Goal: Task Accomplishment & Management: Manage account settings

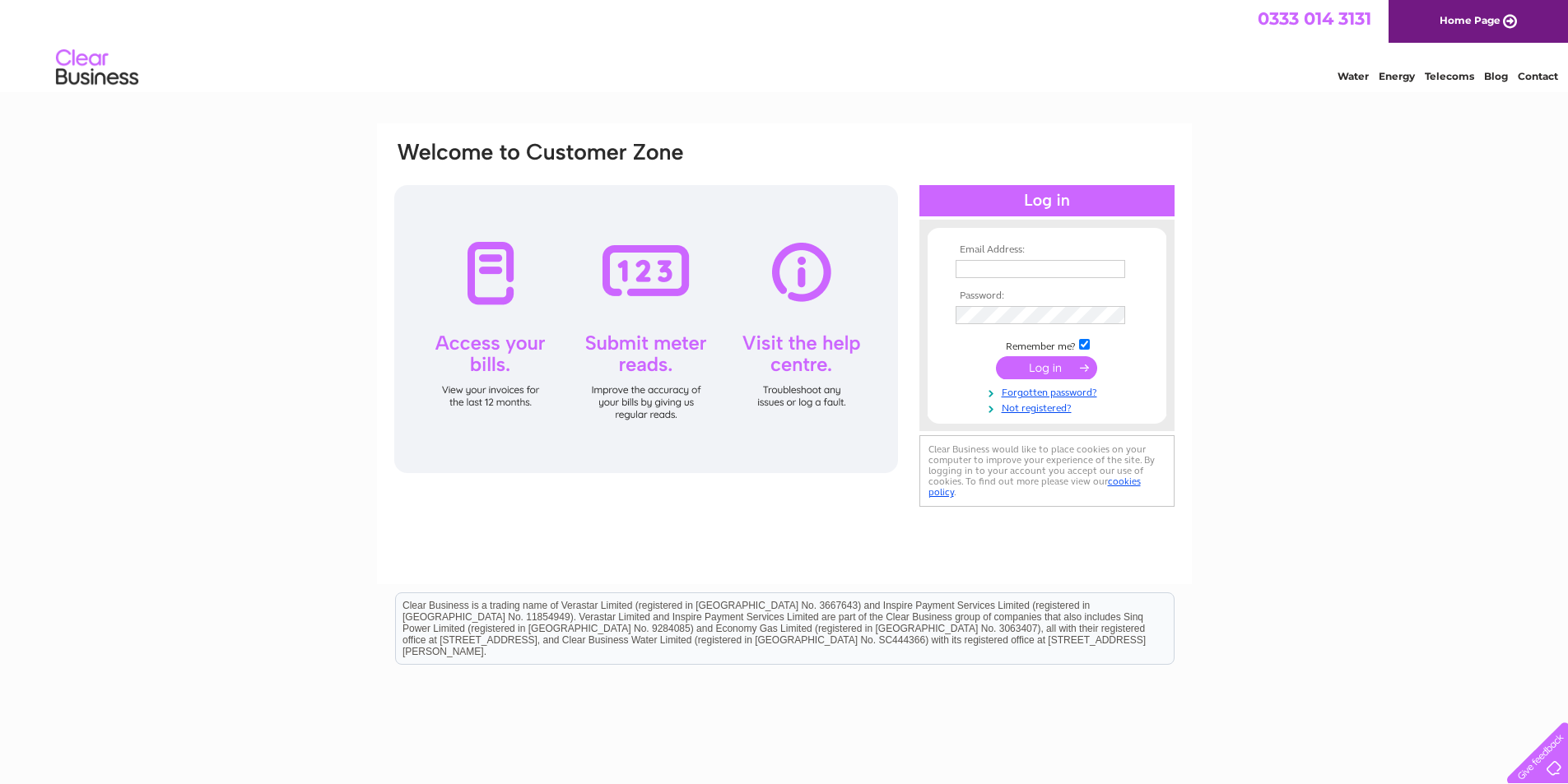
click at [1054, 275] on input "text" at bounding box center [1040, 269] width 169 height 18
type input "simon@whydobars.com"
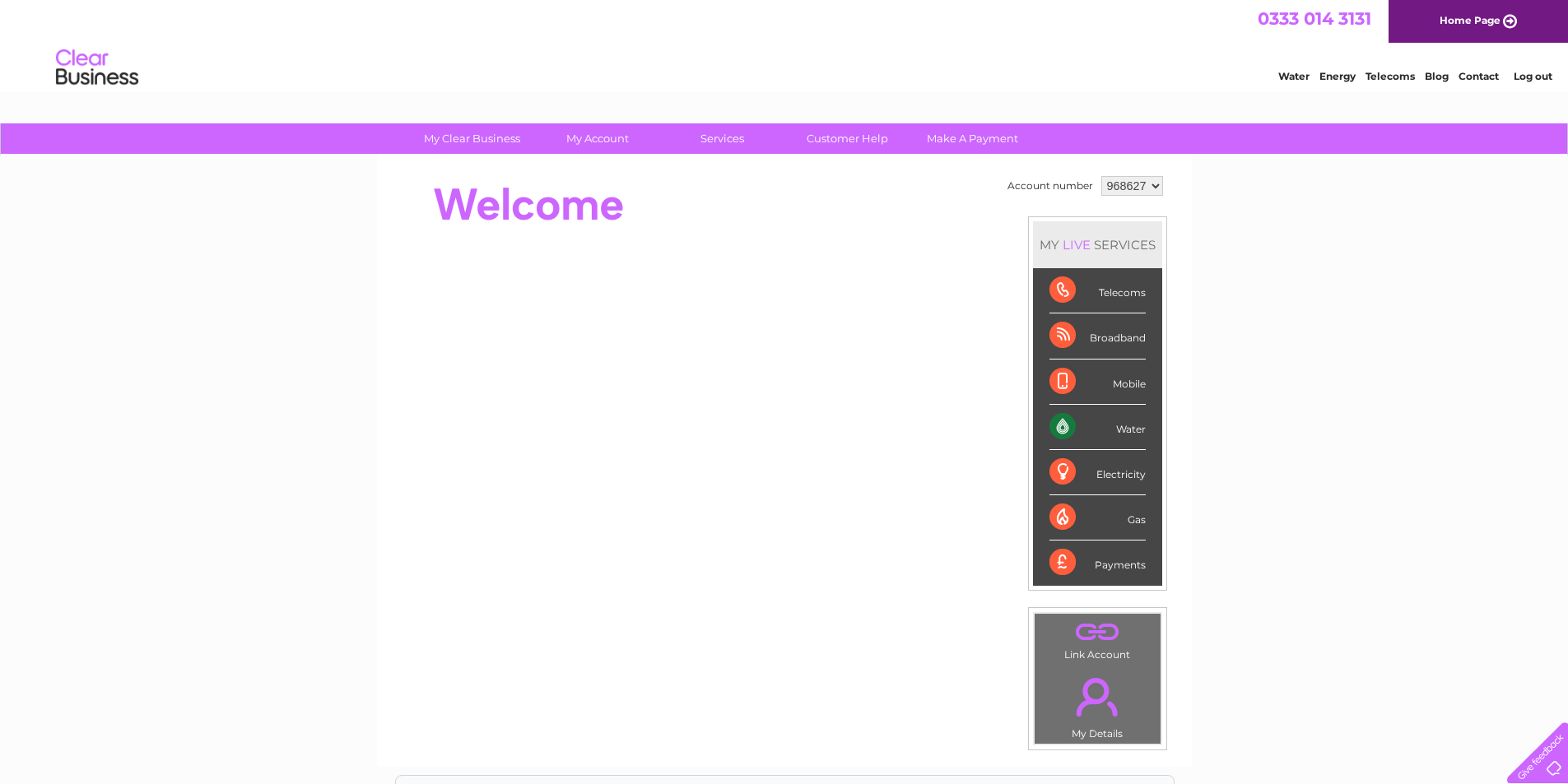
click at [1123, 200] on td "Account number 968627 MY LIVE SERVICES Telecoms Broadband Mobile Water Electric…" at bounding box center [1084, 461] width 163 height 578
click at [1132, 187] on select "968627" at bounding box center [1132, 186] width 62 height 20
click at [1451, 188] on div "My Clear Business Login Details My Details My Preferences Link Account My Accou…" at bounding box center [784, 585] width 1568 height 925
click at [1545, 79] on link "Log out" at bounding box center [1533, 75] width 39 height 13
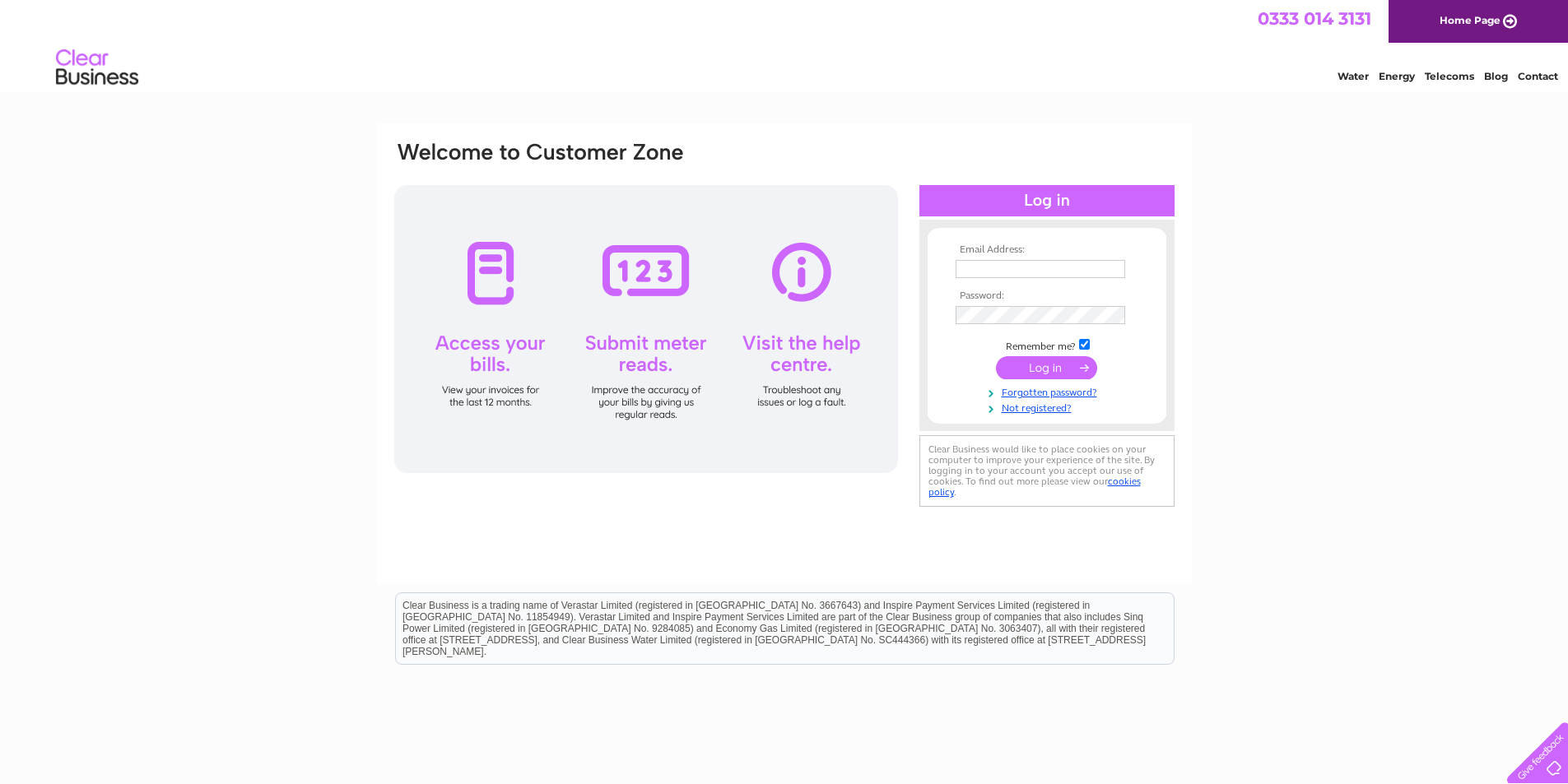
click at [1021, 257] on td at bounding box center [1047, 268] width 191 height 26
click at [1022, 262] on input "text" at bounding box center [1041, 270] width 171 height 20
type input "[EMAIL_ADDRESS][DOMAIN_NAME]"
click at [1047, 371] on input "submit" at bounding box center [1046, 367] width 101 height 23
click at [1059, 364] on input "submit" at bounding box center [1046, 367] width 101 height 23
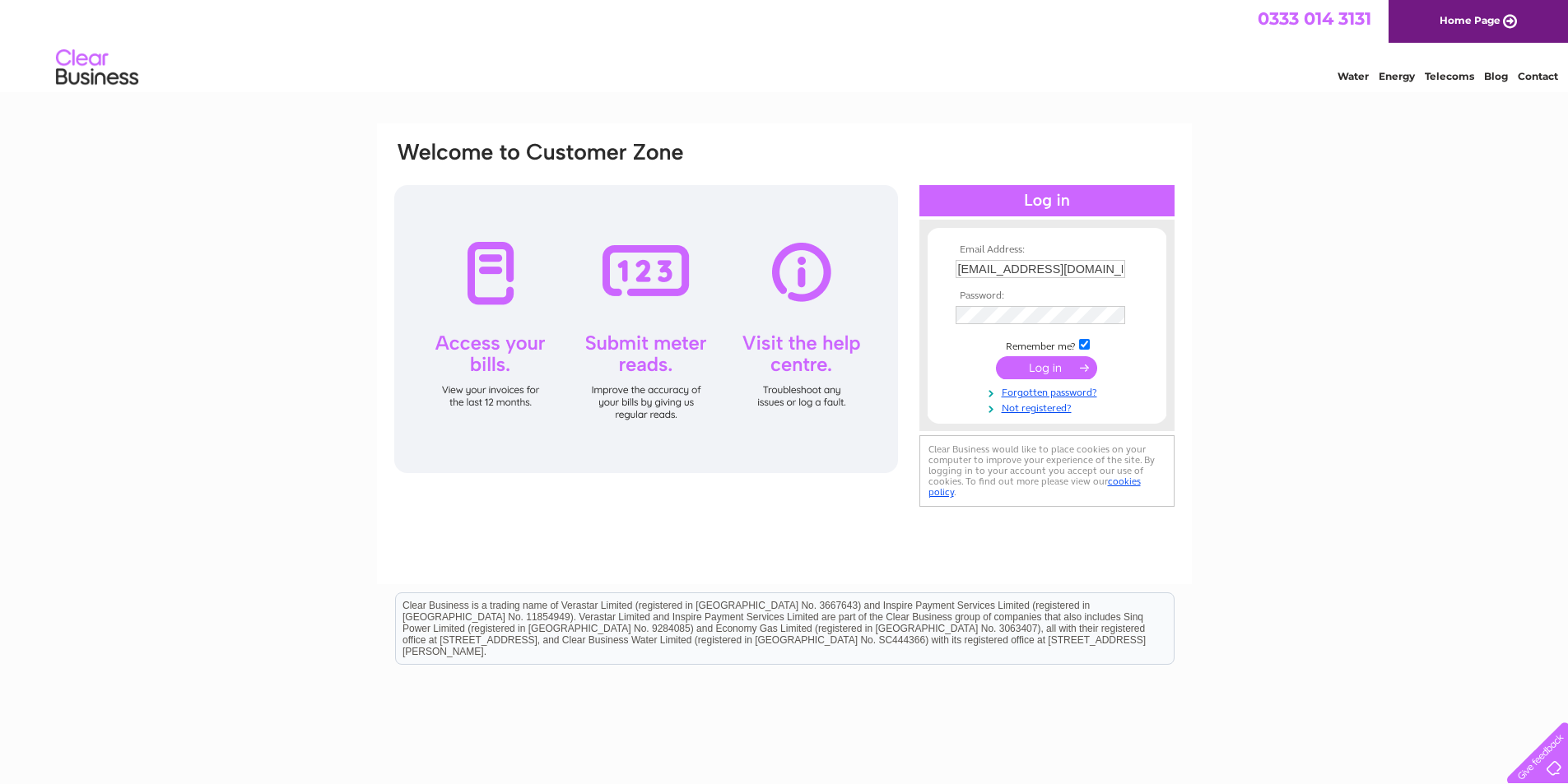
click at [1046, 372] on input "submit" at bounding box center [1046, 367] width 101 height 23
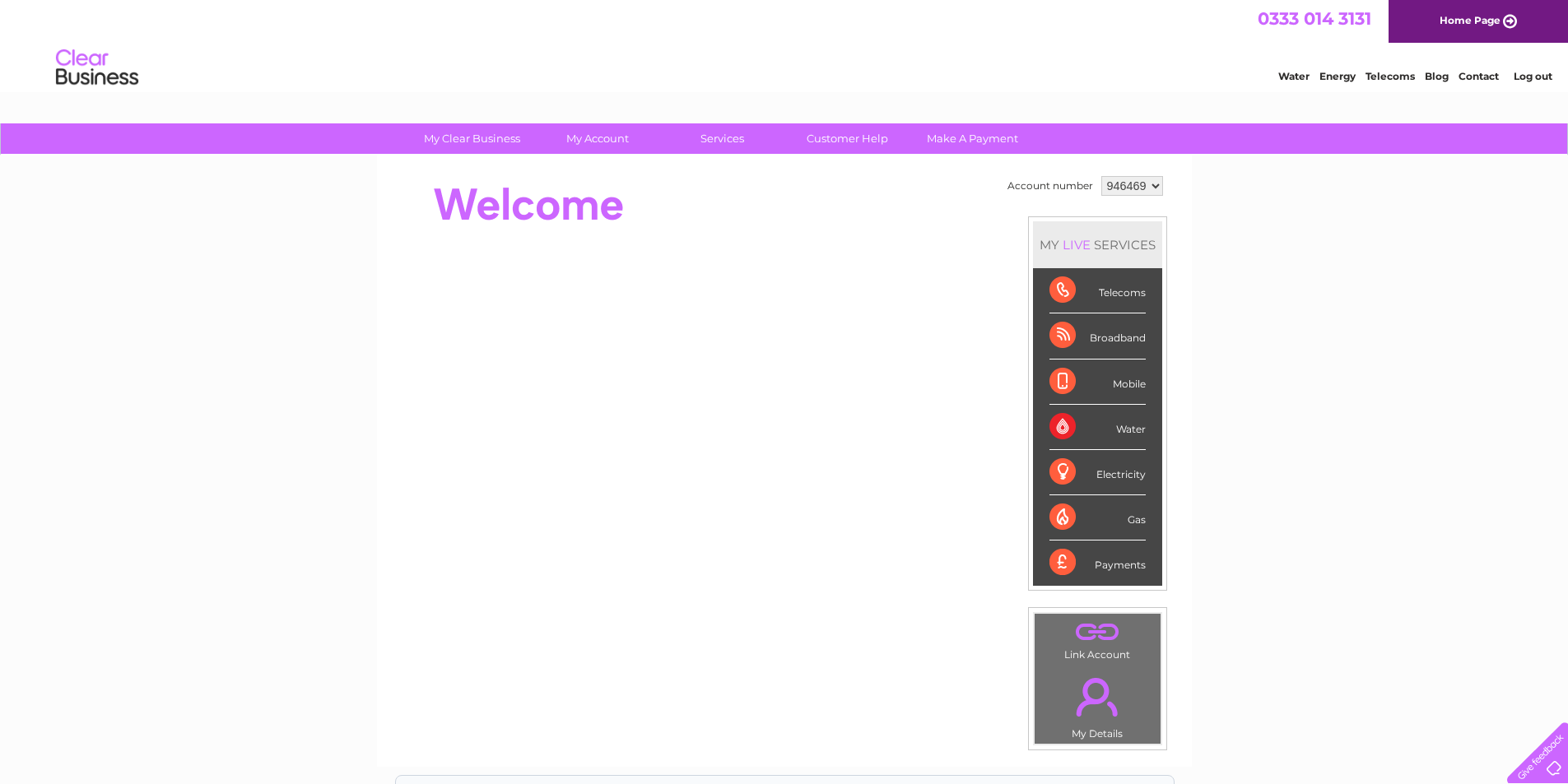
click at [1146, 180] on select "946469" at bounding box center [1132, 186] width 62 height 20
